Goal: Use online tool/utility: Use online tool/utility

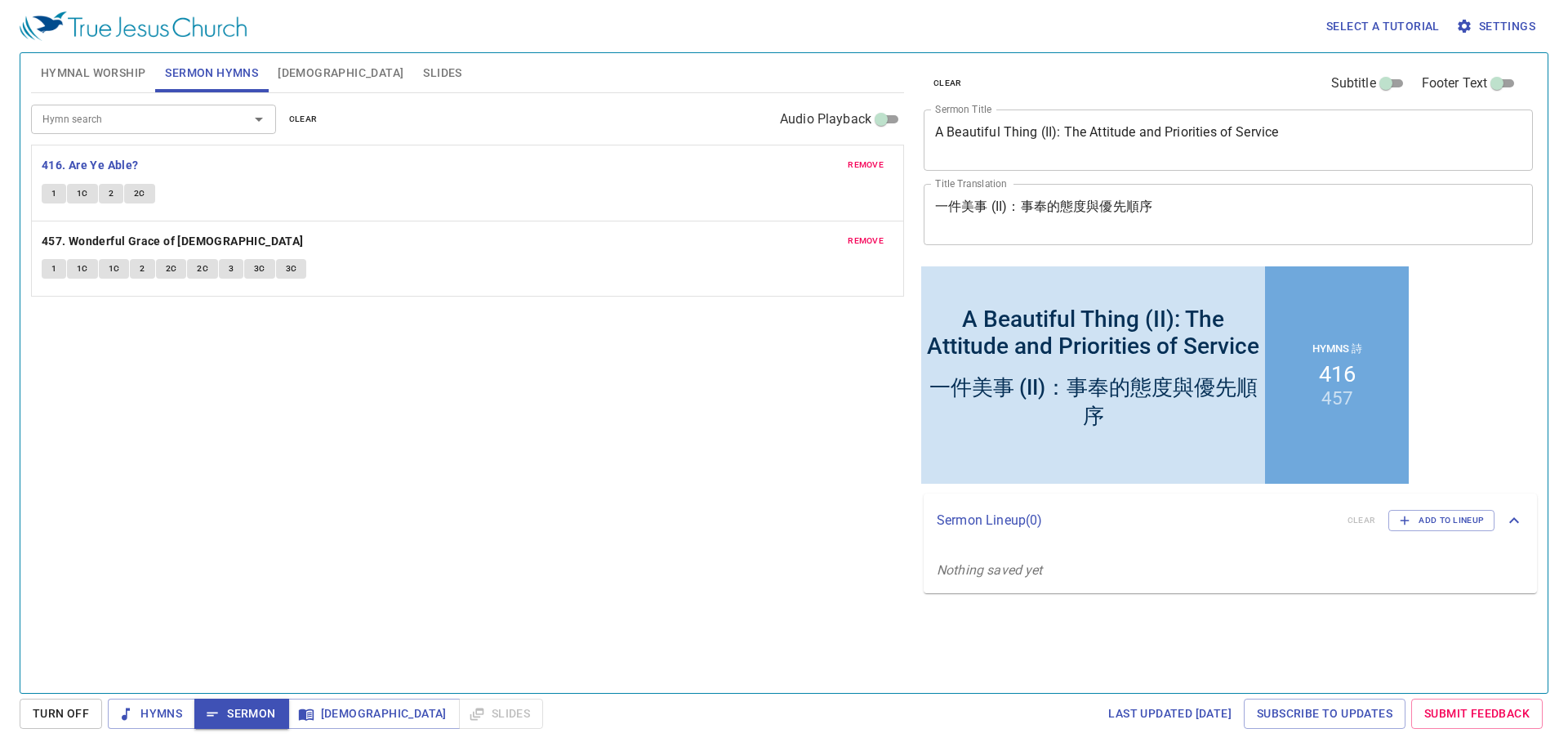
click at [46, 178] on div "remove 416. Are Ye Able? 1 1C 2 2C" at bounding box center [467, 183] width 872 height 75
click at [50, 186] on button "1" at bounding box center [53, 194] width 25 height 20
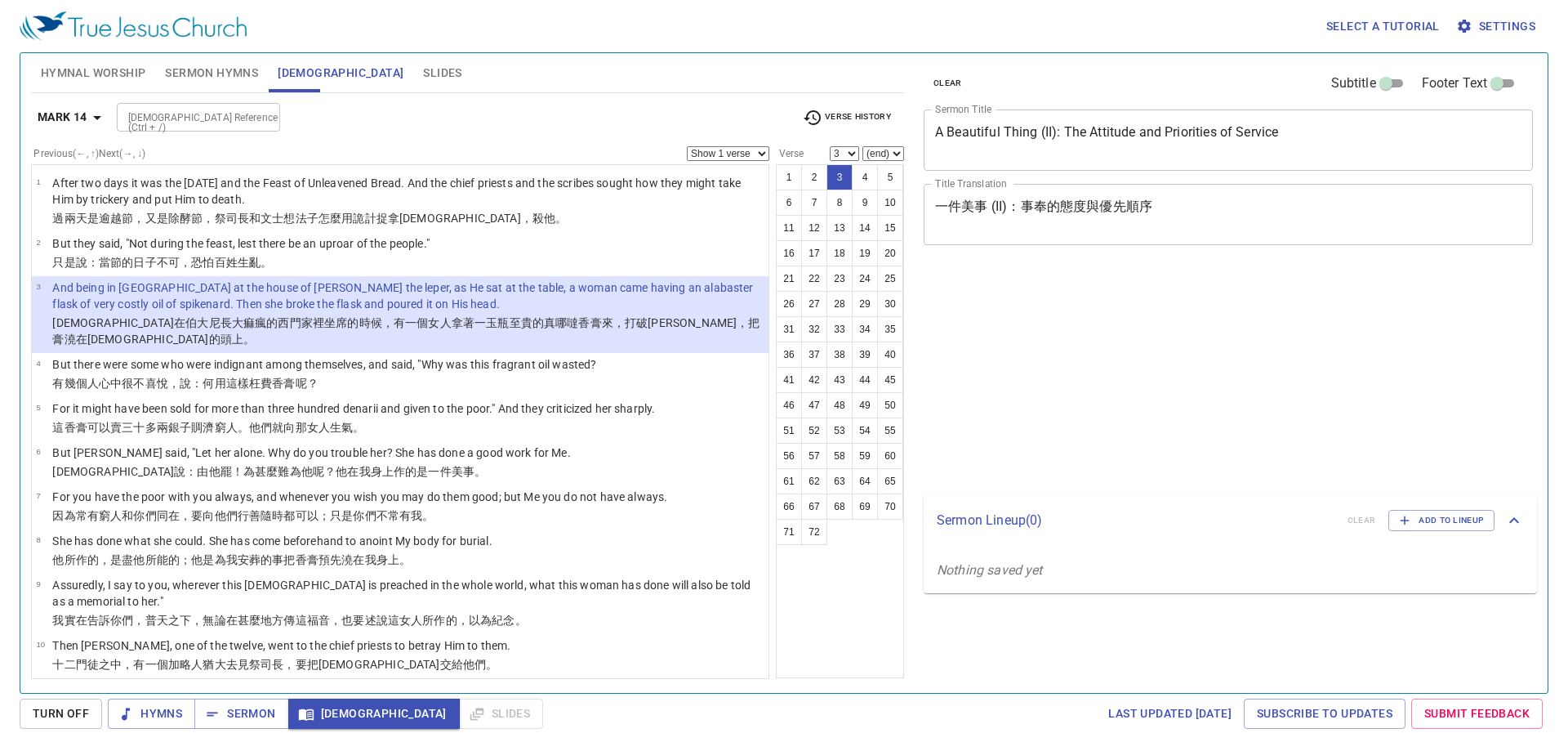
select select "3"
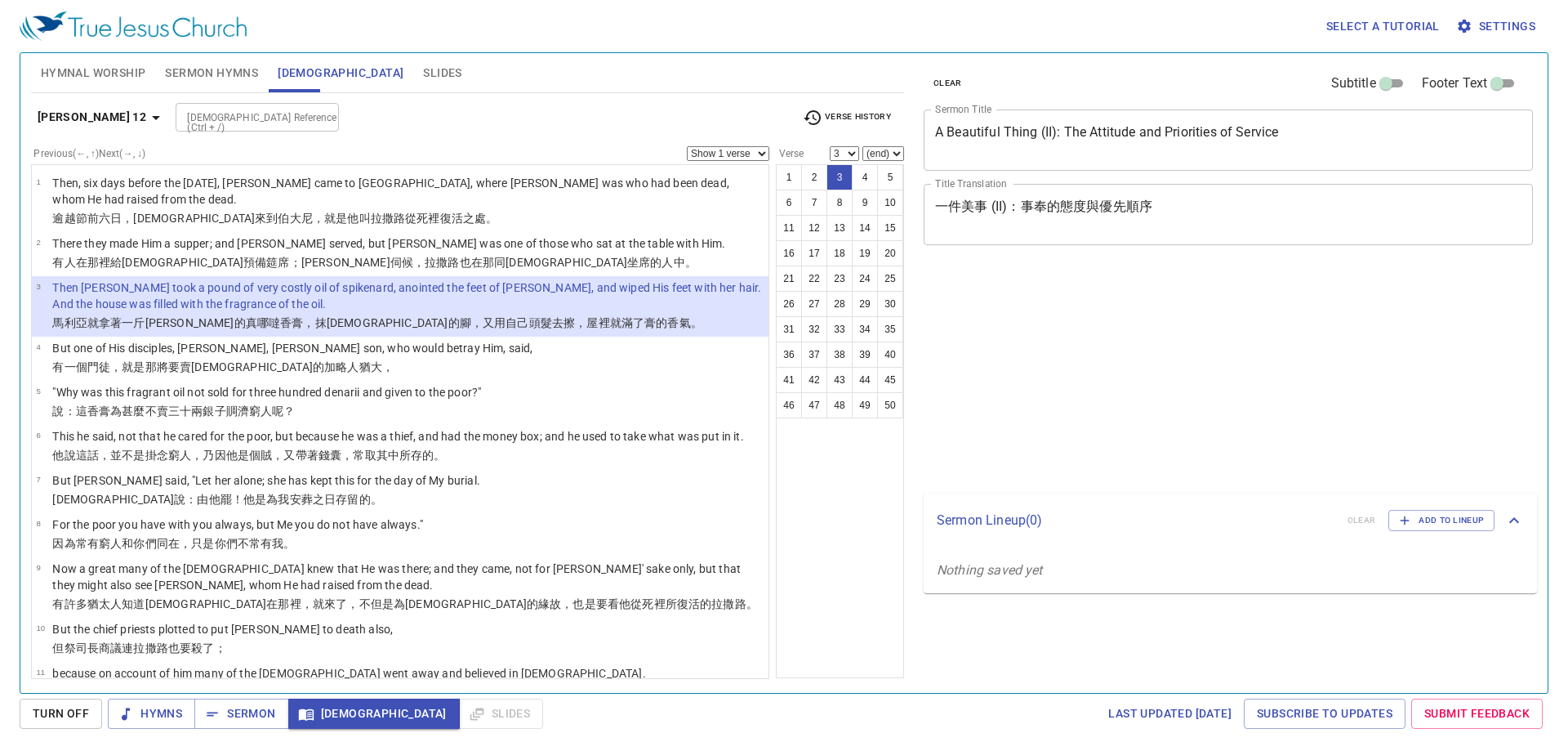
select select "3"
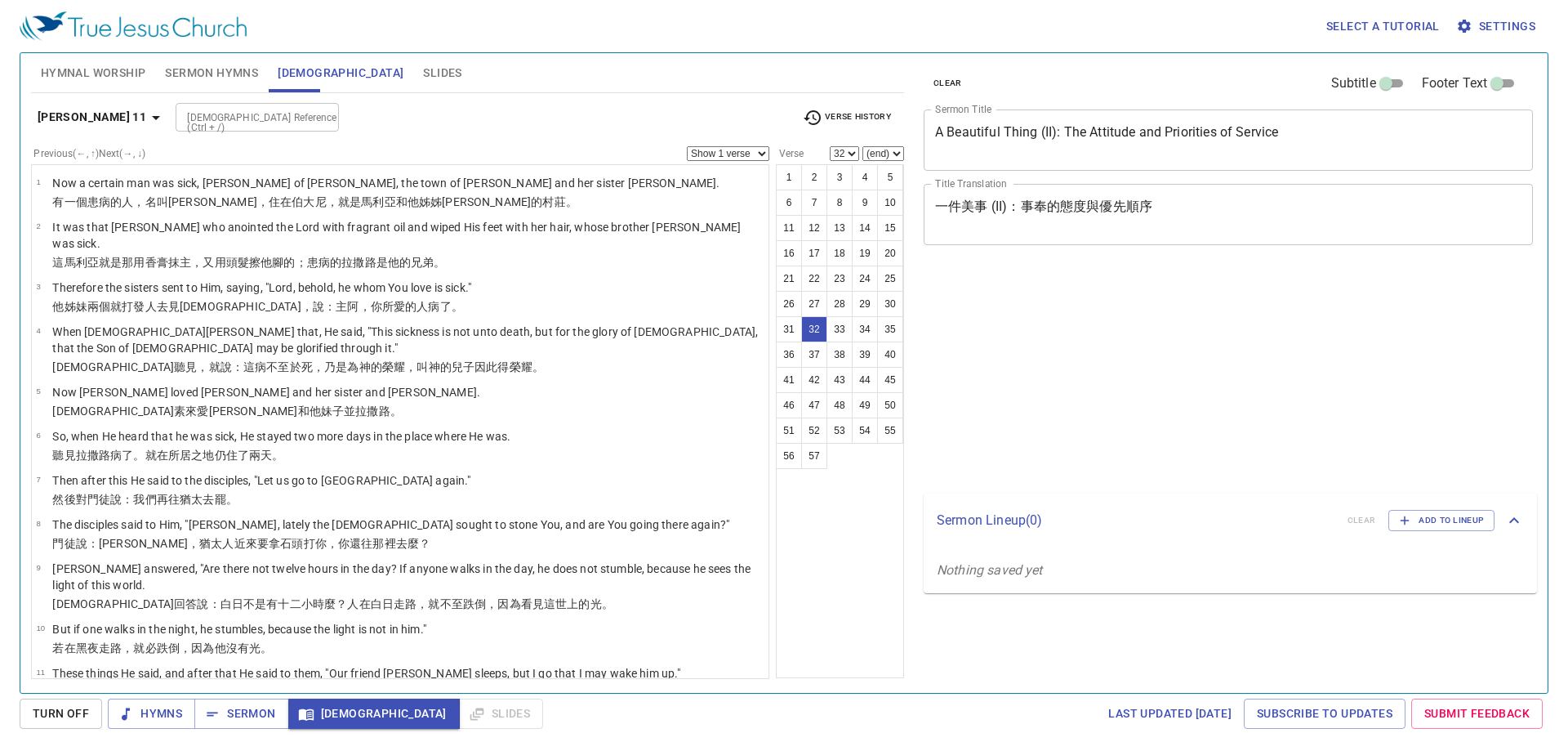
select select "32"
select select "45"
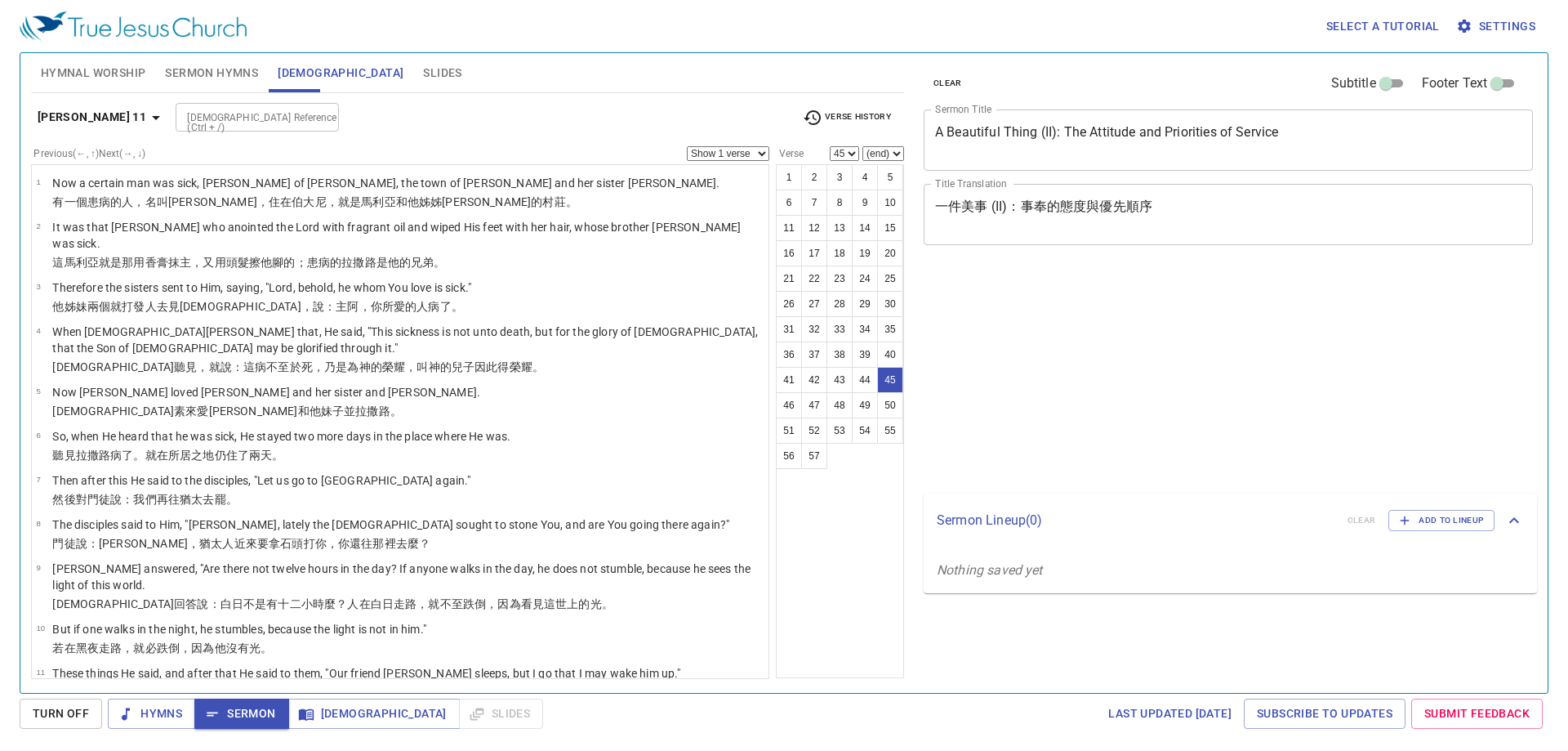
select select "45"
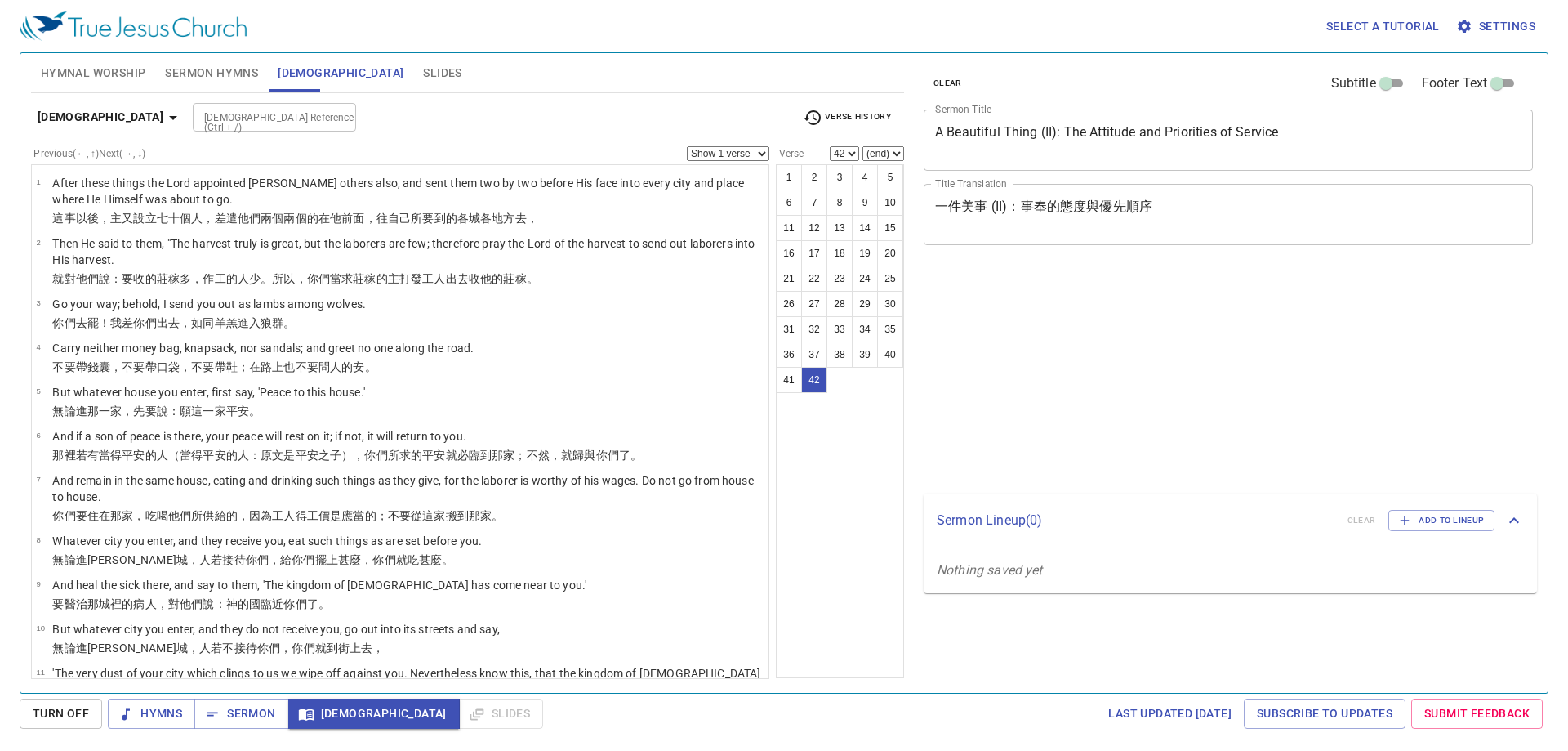
select select "42"
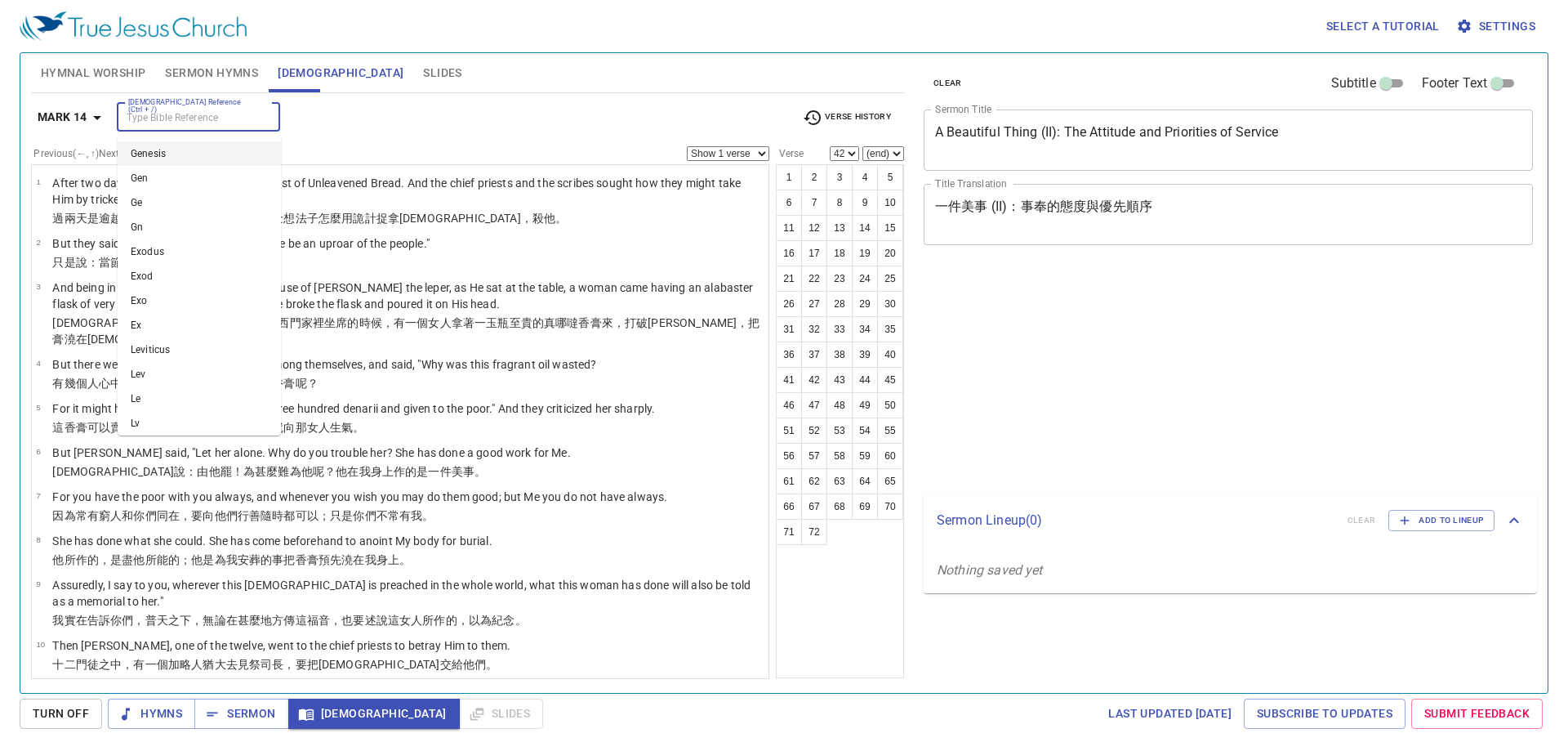
select select "42"
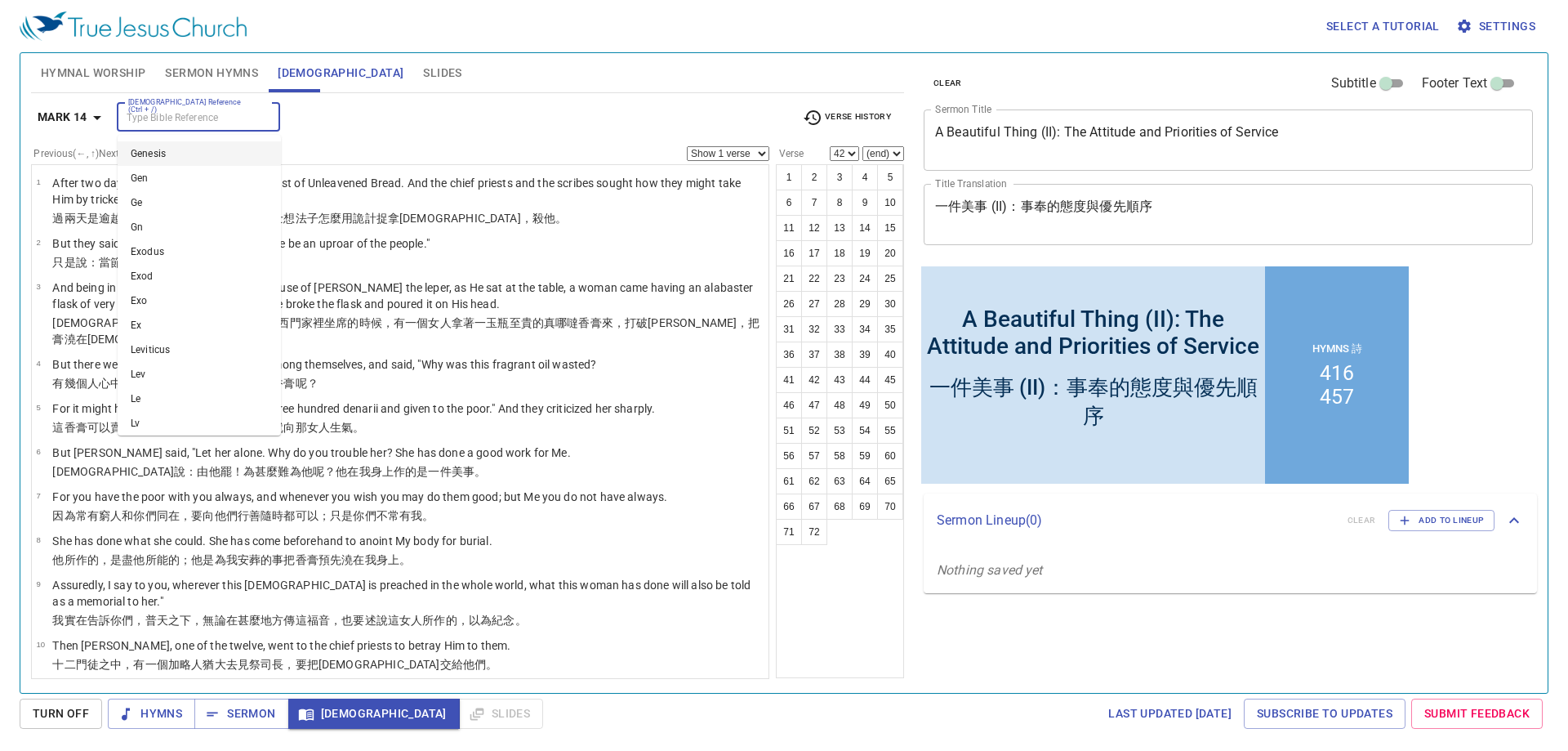
scroll to position [381, 0]
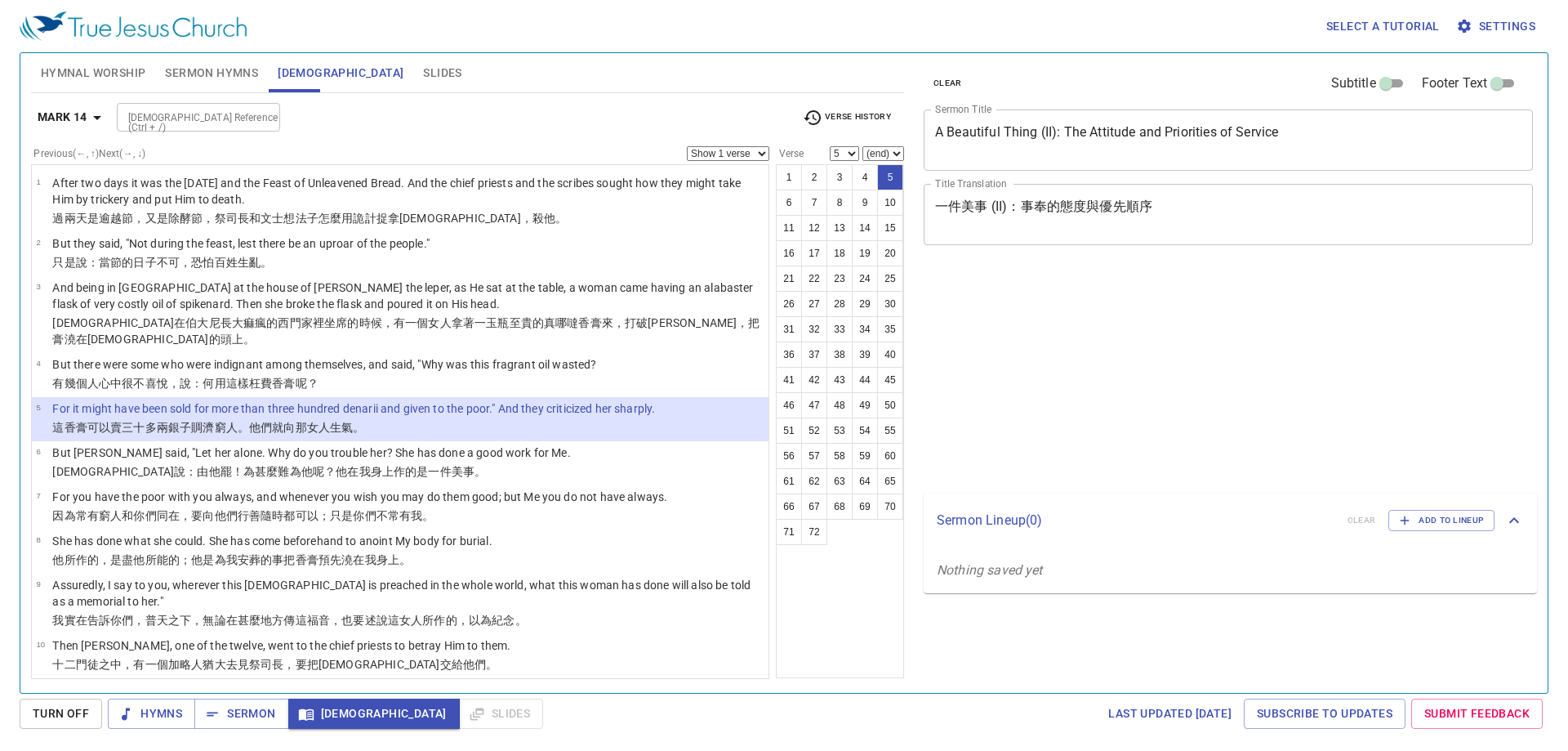
select select "5"
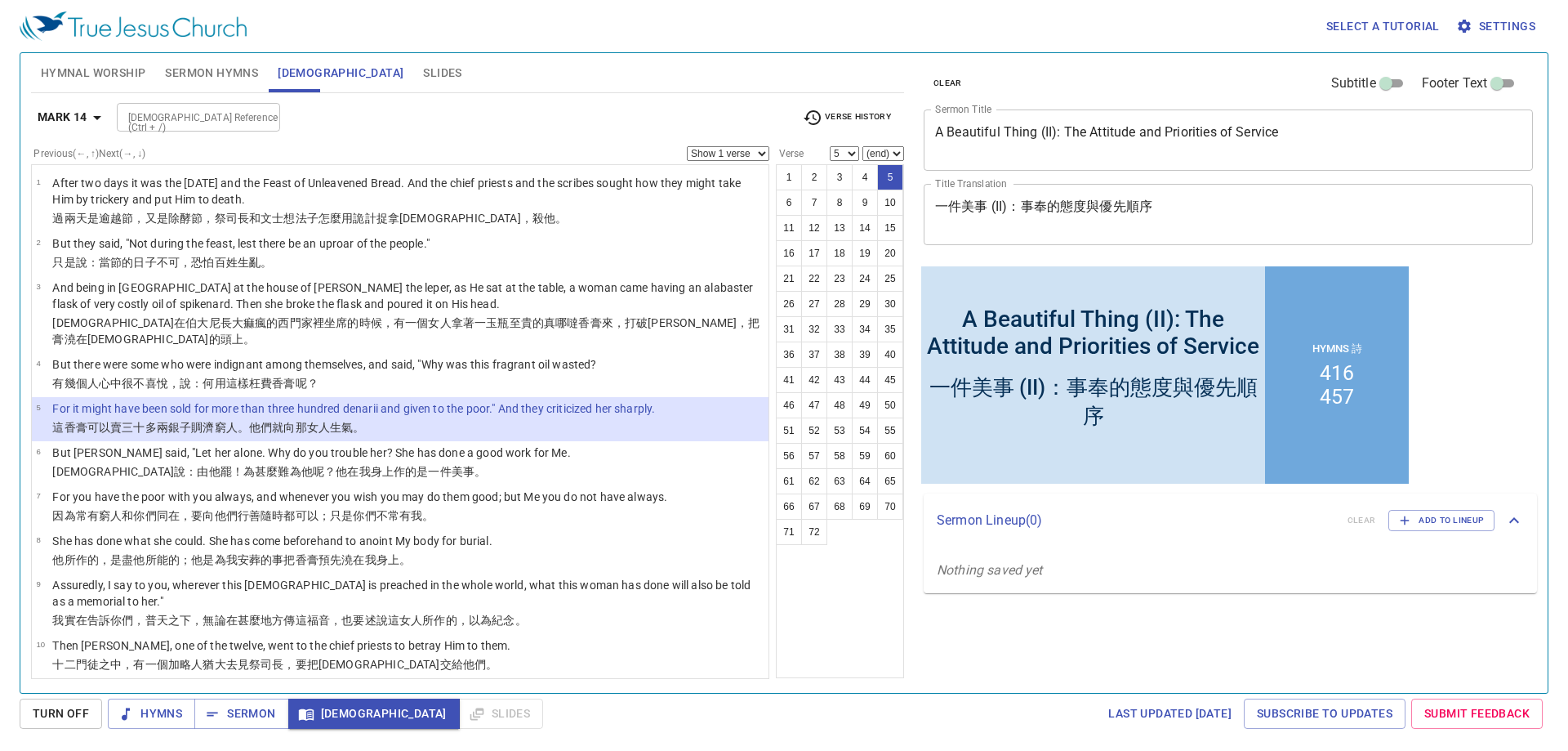
scroll to position [32, 0]
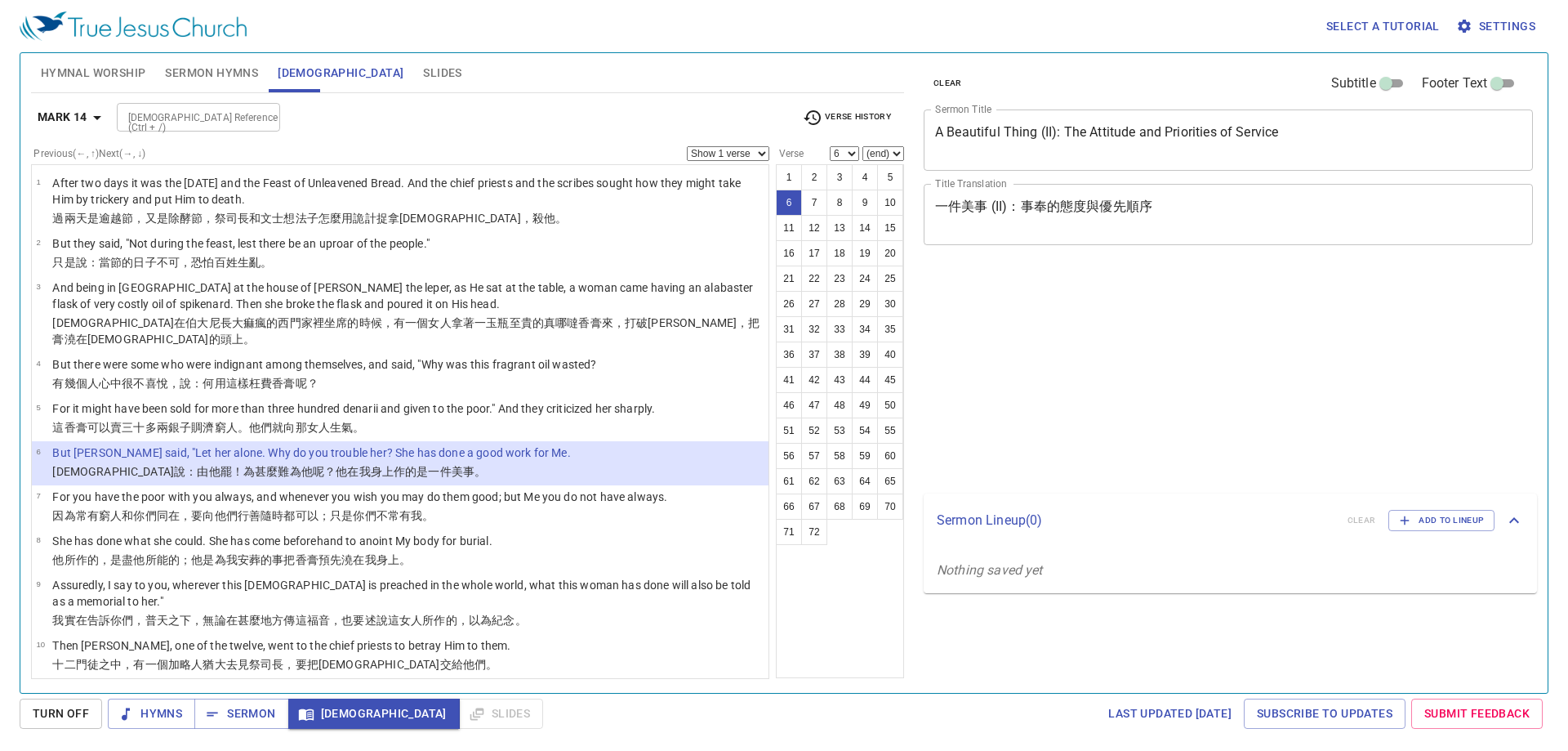
select select "6"
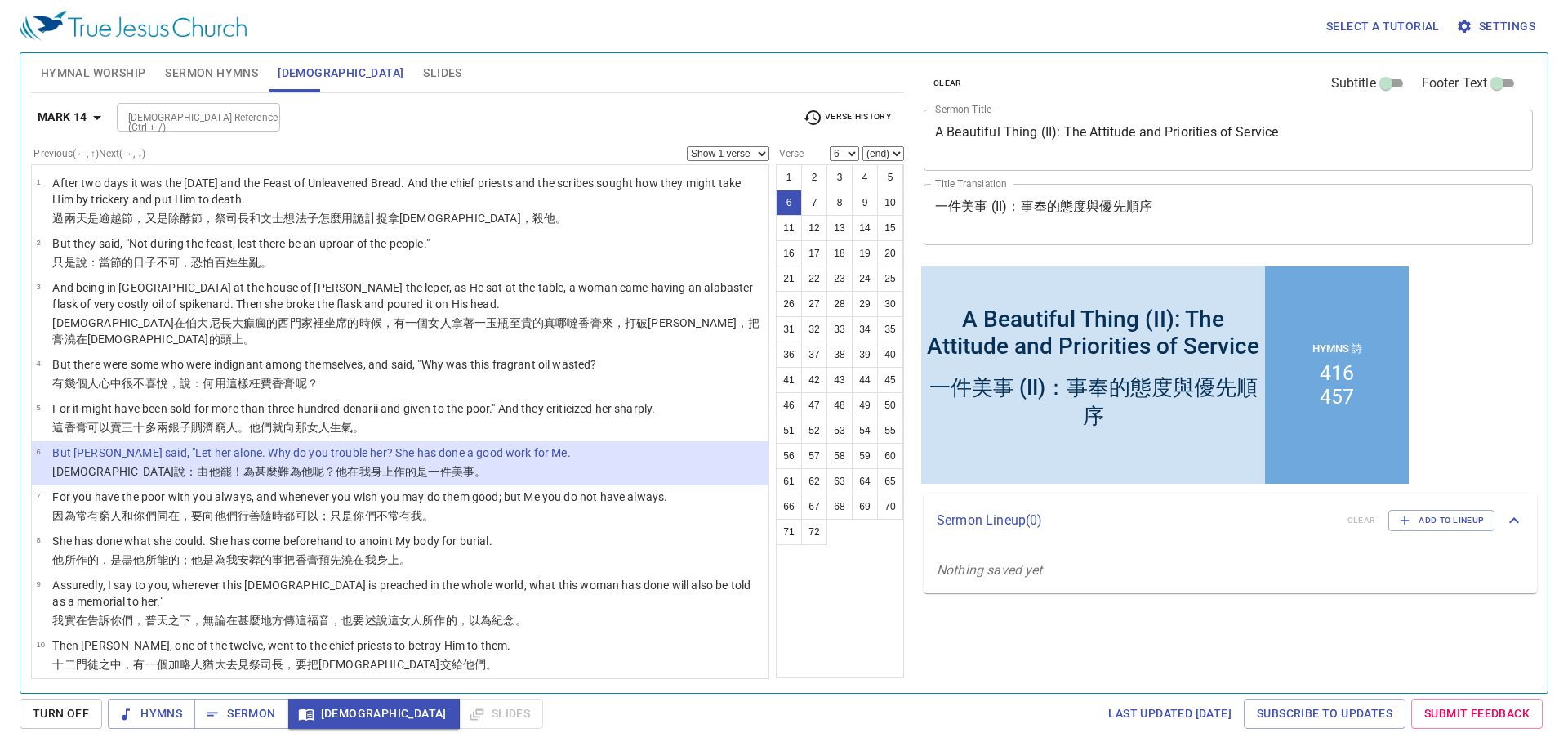
scroll to position [32, 0]
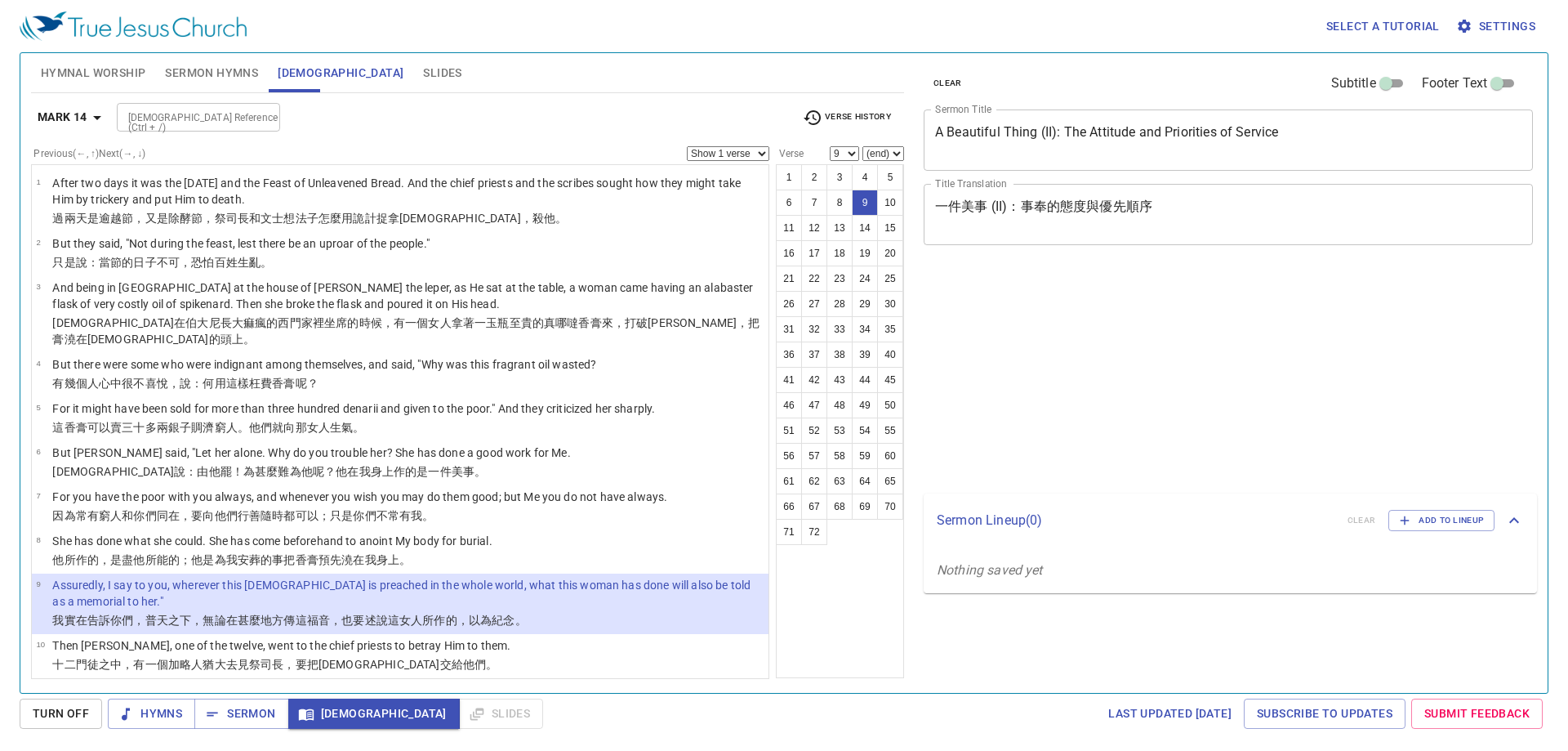
select select "9"
